Goal: Answer question/provide support

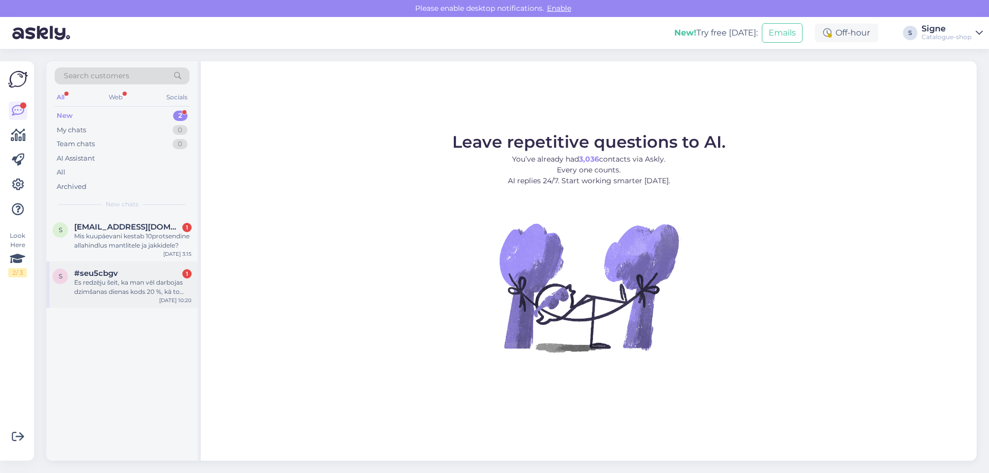
drag, startPoint x: 111, startPoint y: 287, endPoint x: 121, endPoint y: 283, distance: 11.1
click at [111, 287] on div "Es redzēju šeit, ka man vēl darbojas dzimšanas dienas kods 20 %, kā to izmantot…" at bounding box center [132, 287] width 117 height 19
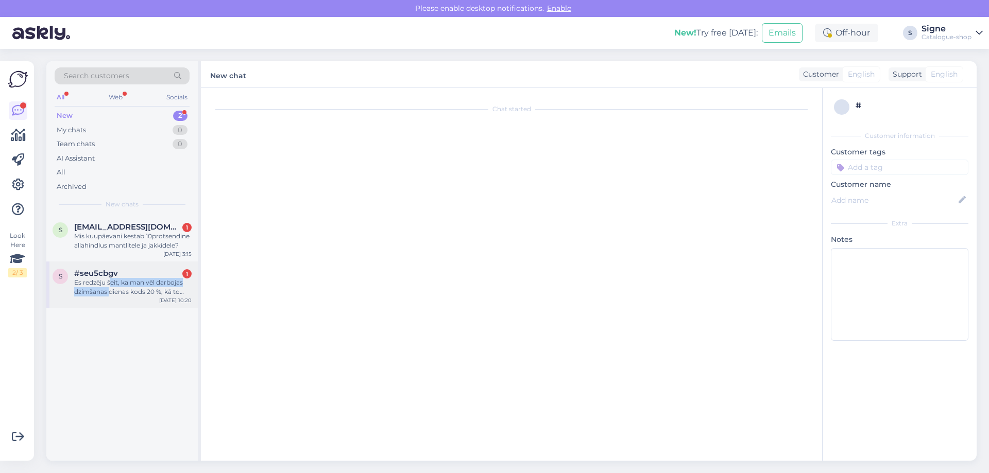
scroll to position [384, 0]
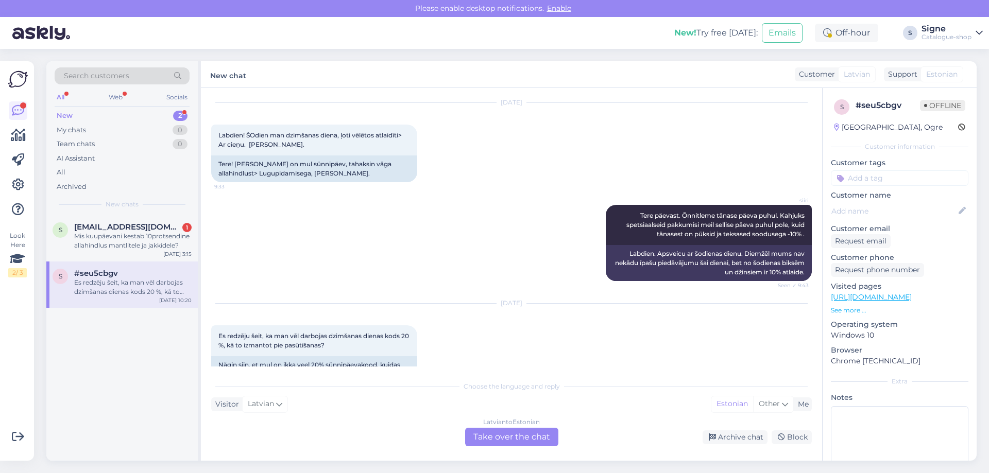
click at [523, 437] on div "[DEMOGRAPHIC_DATA] to Estonian Take over the chat" at bounding box center [511, 437] width 93 height 19
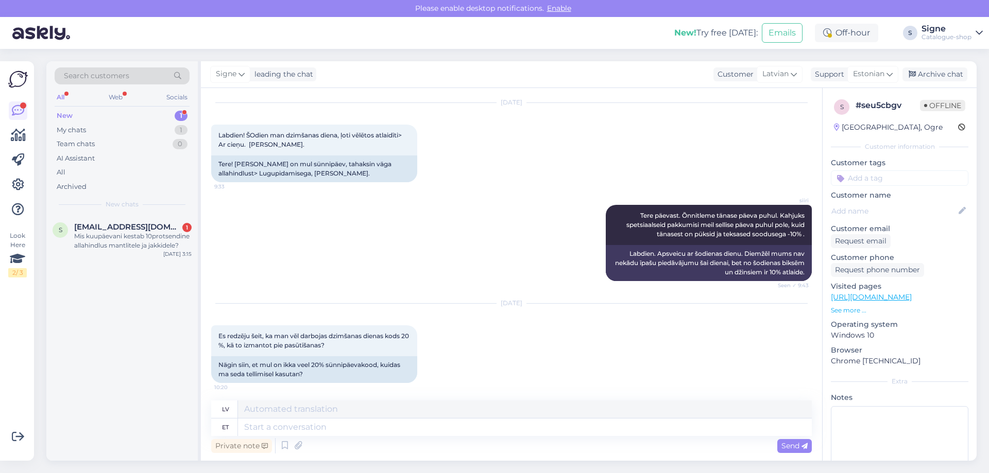
scroll to position [359, 0]
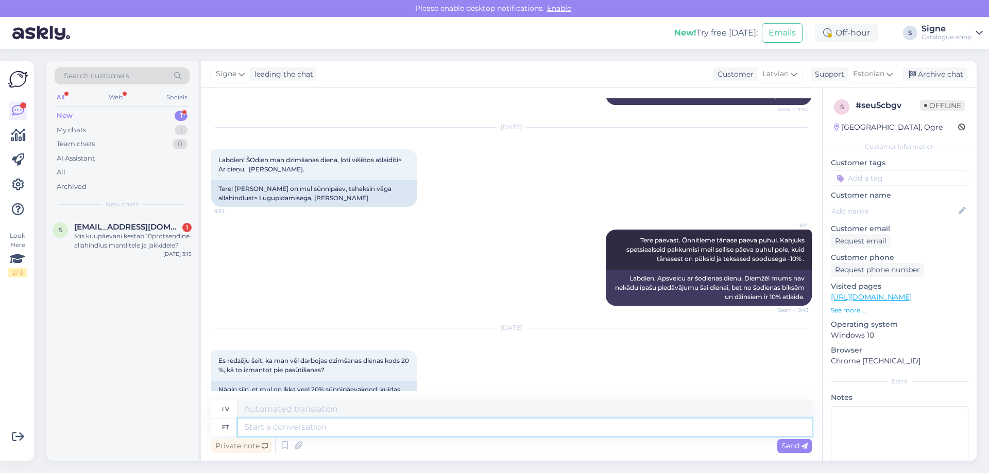
click at [262, 429] on textarea at bounding box center [525, 428] width 574 height 18
type textarea "Tere,"
type textarea "Sveiki,"
type textarea "Tere, meil"
type textarea "Sveiki, mēs"
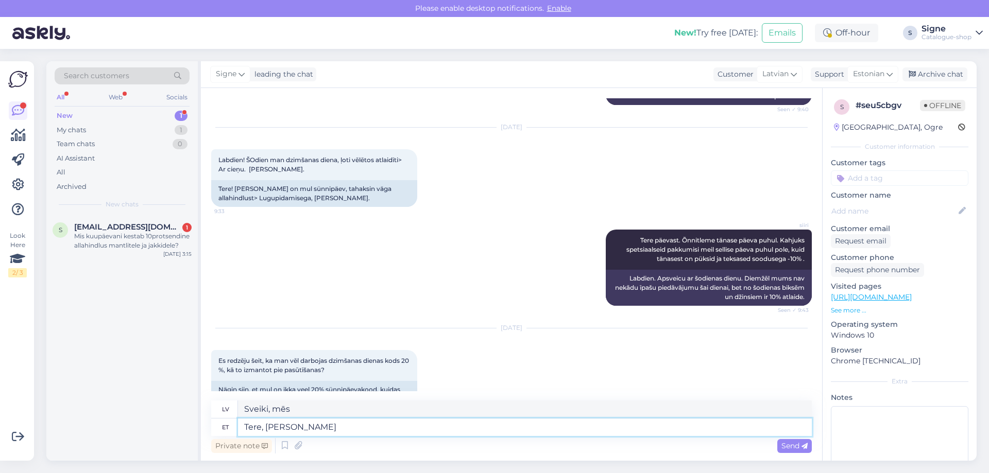
type textarea "Tere, [PERSON_NAME] k"
type textarea "Sveiki, mums nav"
type textarea "Tere, [PERSON_NAME] kehti sõnnipäeva"
type textarea "Sveiki, mums nav buļļu dienas."
type textarea "Tere, [PERSON_NAME] kehti sõnnipäeva soodustus"
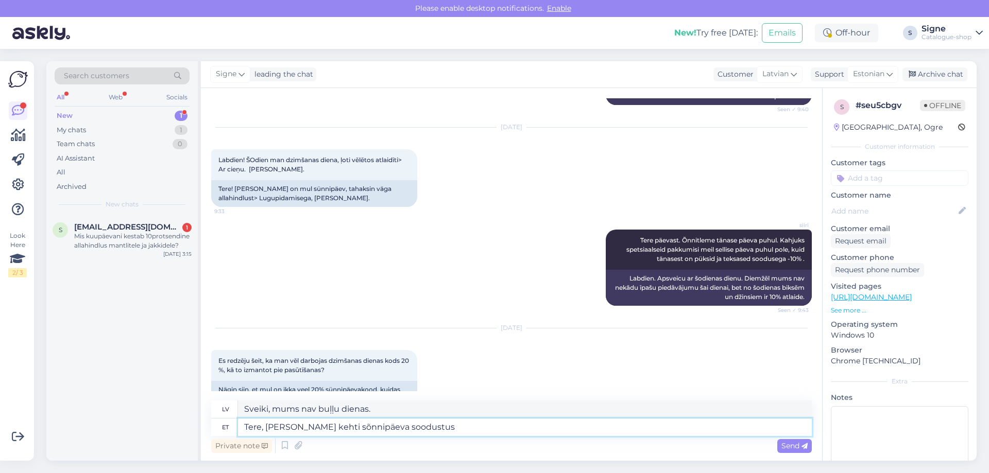
type textarea "Sveiki, mums nav atlaides Buļļu dienā."
click at [329, 428] on textarea "Tere, [PERSON_NAME] kehti sõnnipäeva soodustus." at bounding box center [525, 428] width 574 height 18
type textarea "Tere, [PERSON_NAME] kehti sünnipäeva soodustus."
type textarea "Sveiki, mēs nepiedāvājam dzimšanas dienas atlaidi."
click at [437, 426] on textarea "Tere, [PERSON_NAME] kehti sünnipäeva soodustus." at bounding box center [525, 428] width 574 height 18
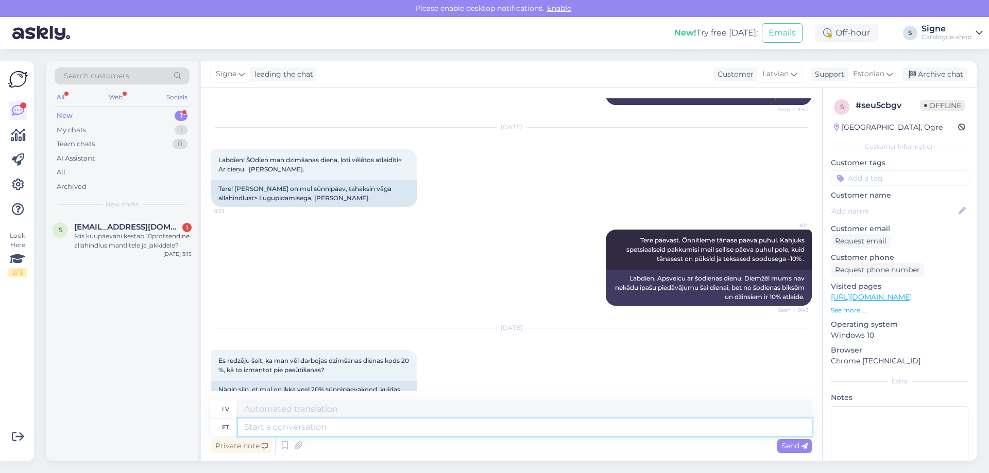
scroll to position [442, 0]
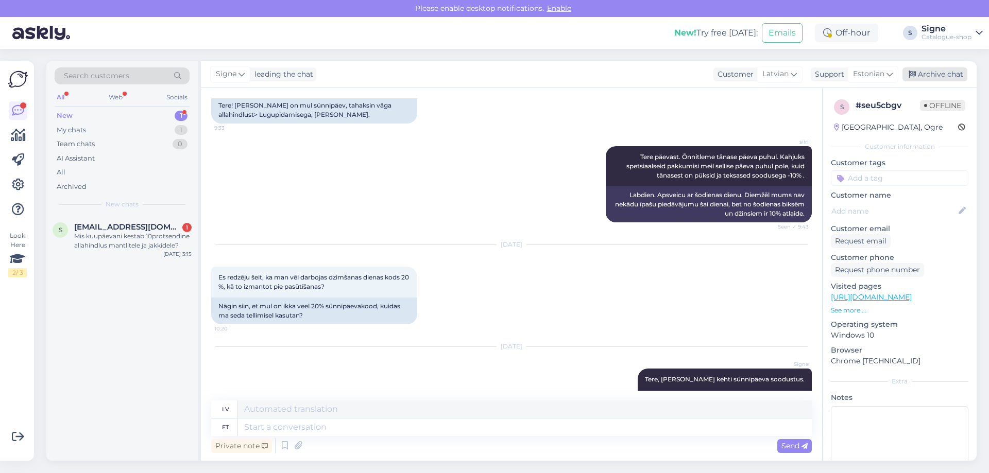
click at [932, 72] on div "Archive chat" at bounding box center [934, 74] width 65 height 14
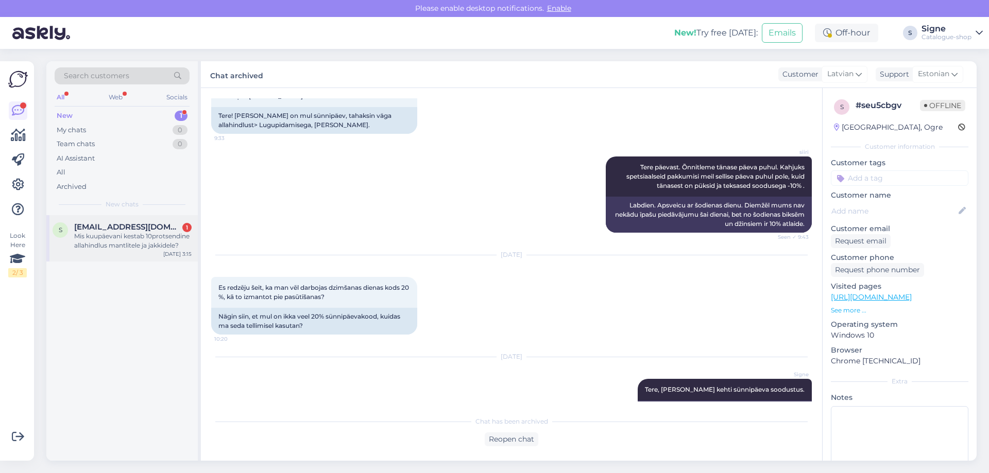
click at [116, 243] on div "Mis kuupäevani kestab 10protsendine allahindlus mantlitele ja jakkidele?" at bounding box center [132, 241] width 117 height 19
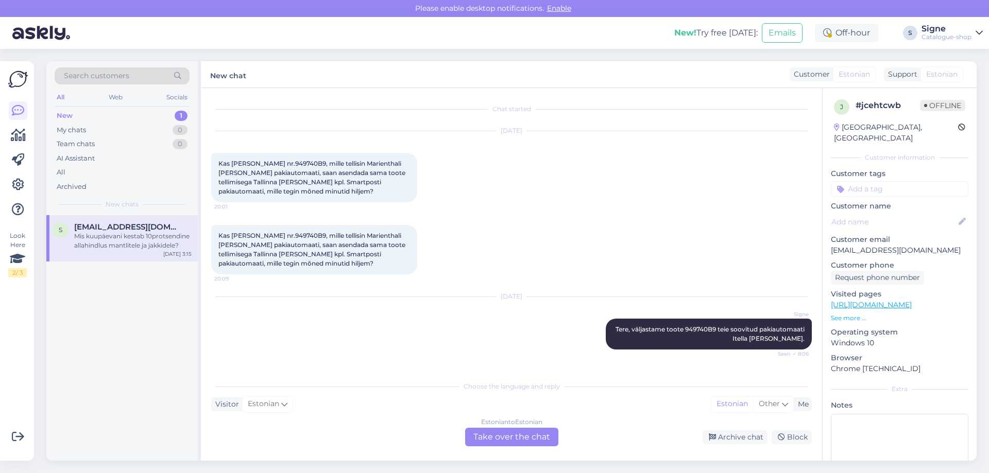
scroll to position [2178, 0]
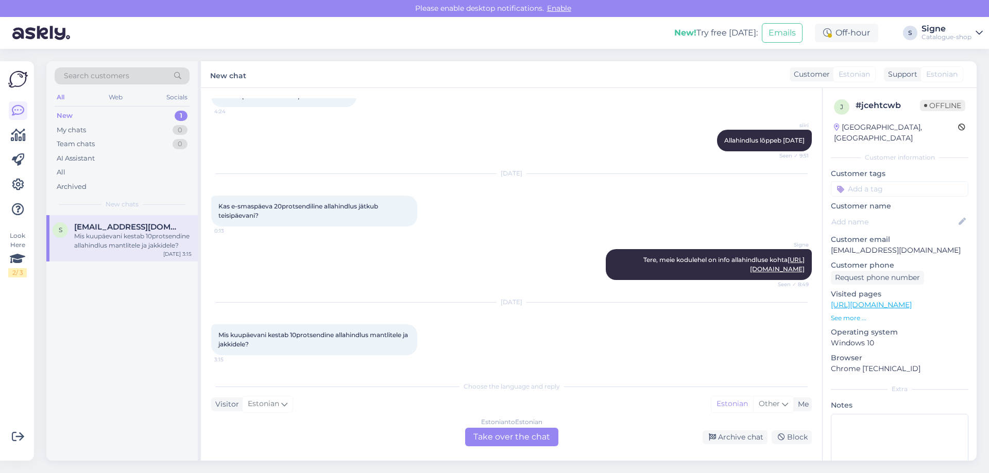
drag, startPoint x: 506, startPoint y: 436, endPoint x: 519, endPoint y: 431, distance: 14.3
click at [507, 435] on div "Estonian to Estonian Take over the chat" at bounding box center [511, 437] width 93 height 19
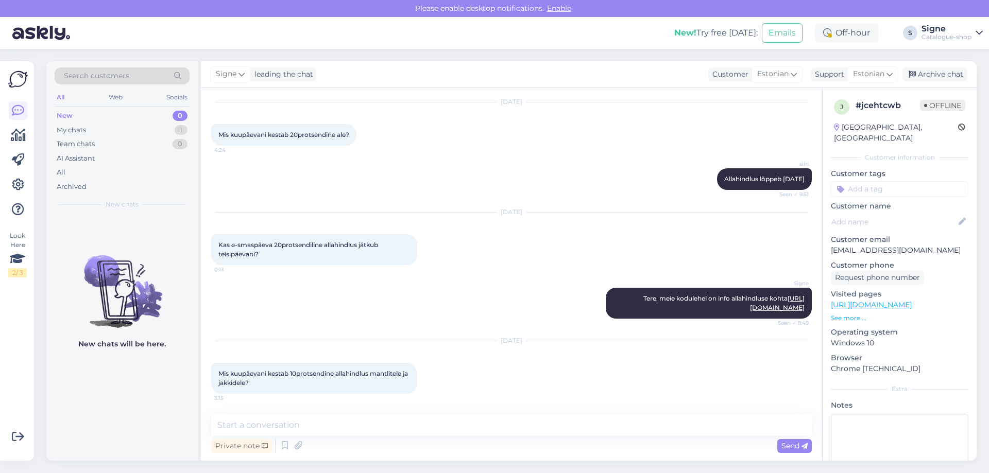
scroll to position [2140, 0]
drag, startPoint x: 278, startPoint y: 425, endPoint x: 305, endPoint y: 396, distance: 40.1
click at [282, 423] on textarea at bounding box center [511, 425] width 600 height 22
paste textarea "Jakid joped mantlid bleisrid -10% [DATE] [DATE]"
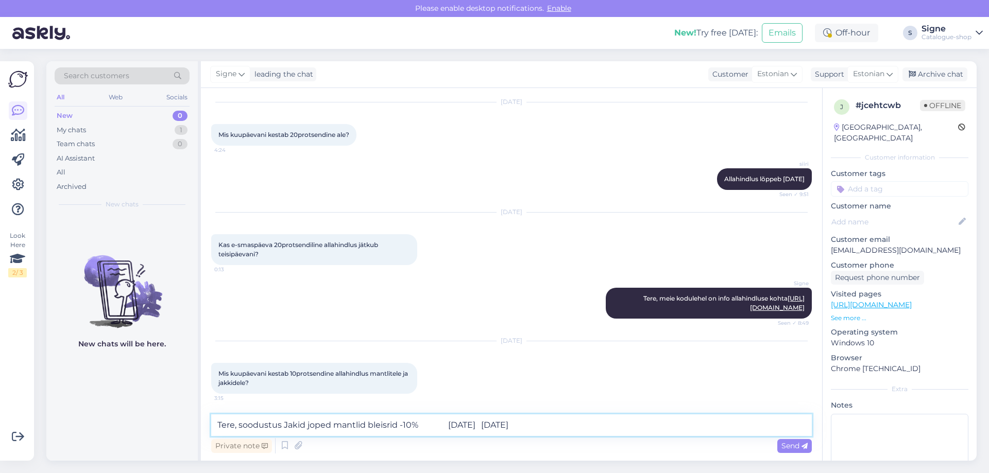
drag, startPoint x: 496, startPoint y: 421, endPoint x: 425, endPoint y: 417, distance: 70.7
click at [425, 417] on textarea "Tere, soodustus Jakid joped mantlid bleisrid -10% [DATE] [DATE]" at bounding box center [511, 425] width 600 height 22
click at [287, 425] on textarea "Tere, soodustus Jakid joped mantlid bleisrid -10% kehtiv [DATE]" at bounding box center [511, 425] width 600 height 22
click at [303, 425] on textarea "Tere, soodustus jakid joped mantlid bleisrid -10% kehtiv [DATE]" at bounding box center [511, 425] width 600 height 22
click at [331, 424] on textarea "Tere, soodustus jakid, joped mantlid bleisrid -10% kehtiv [DATE]" at bounding box center [511, 425] width 600 height 22
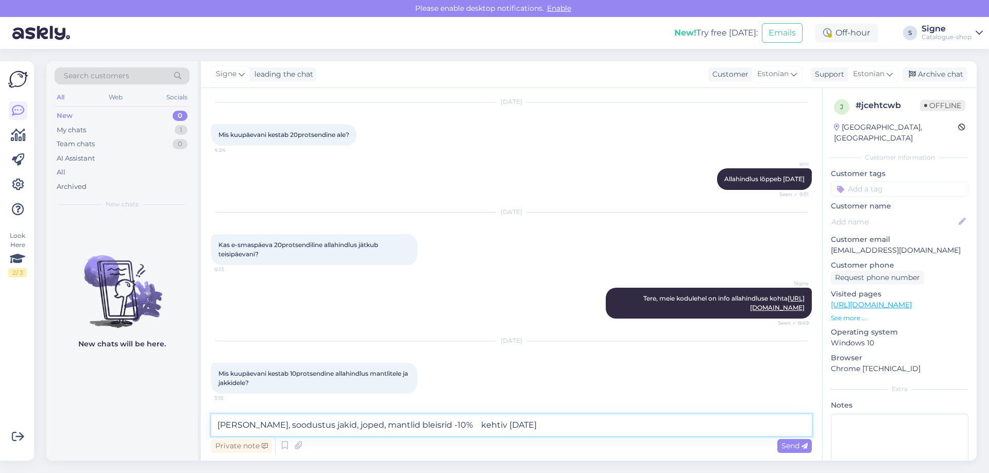
click at [367, 422] on textarea "[PERSON_NAME], soodustus jakid, joped, mantlid bleisrid -10% kehtiv [DATE]" at bounding box center [511, 425] width 600 height 22
click at [425, 424] on textarea "[PERSON_NAME], soodustus jakid, joped, mantlid, bleisrid -10% kehtiv [DATE]" at bounding box center [511, 425] width 600 height 22
click at [466, 426] on textarea "Tere, soodustus jakid, joped, mantlid, bleisrid -10% on kehtiv [DATE]" at bounding box center [511, 425] width 600 height 22
click at [555, 421] on textarea "[PERSON_NAME], soodustus jakid, joped, mantlid, bleisrid -10% on kehtiv kuni [D…" at bounding box center [511, 425] width 600 height 22
type textarea "[PERSON_NAME], soodustus jakid, joped, mantlid, bleisrid -10% on kehtiv kuni [D…"
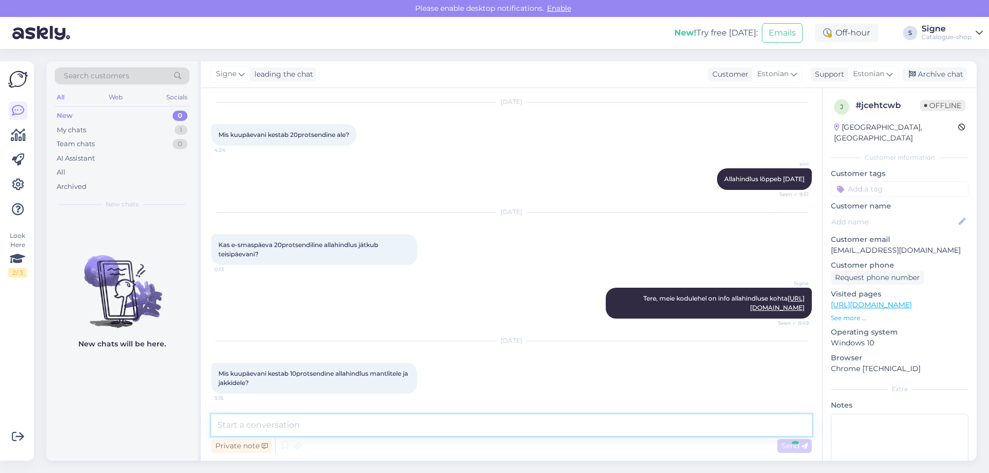
scroll to position [2215, 0]
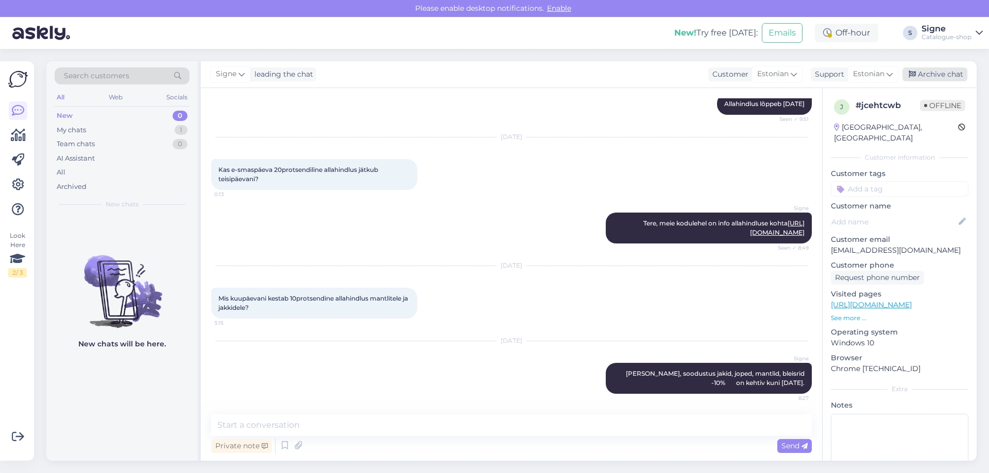
click at [937, 76] on div "Archive chat" at bounding box center [934, 74] width 65 height 14
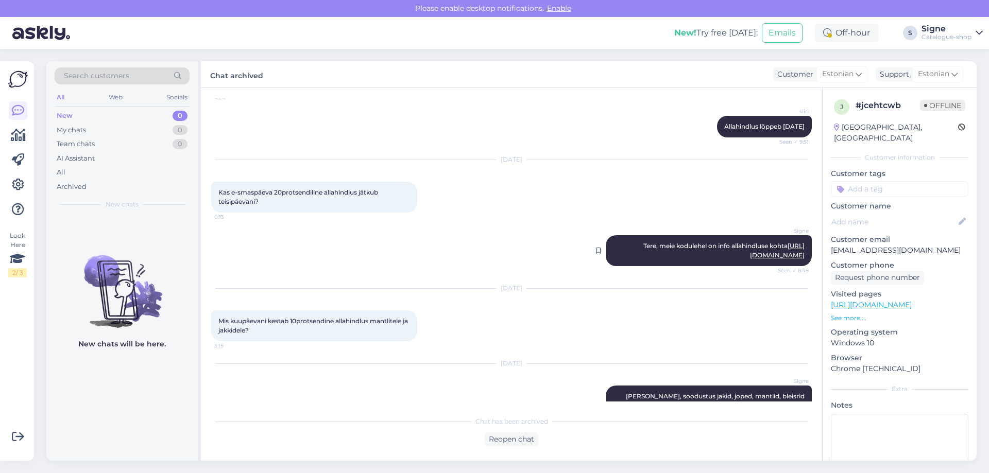
scroll to position [2219, 0]
